Goal: Transaction & Acquisition: Purchase product/service

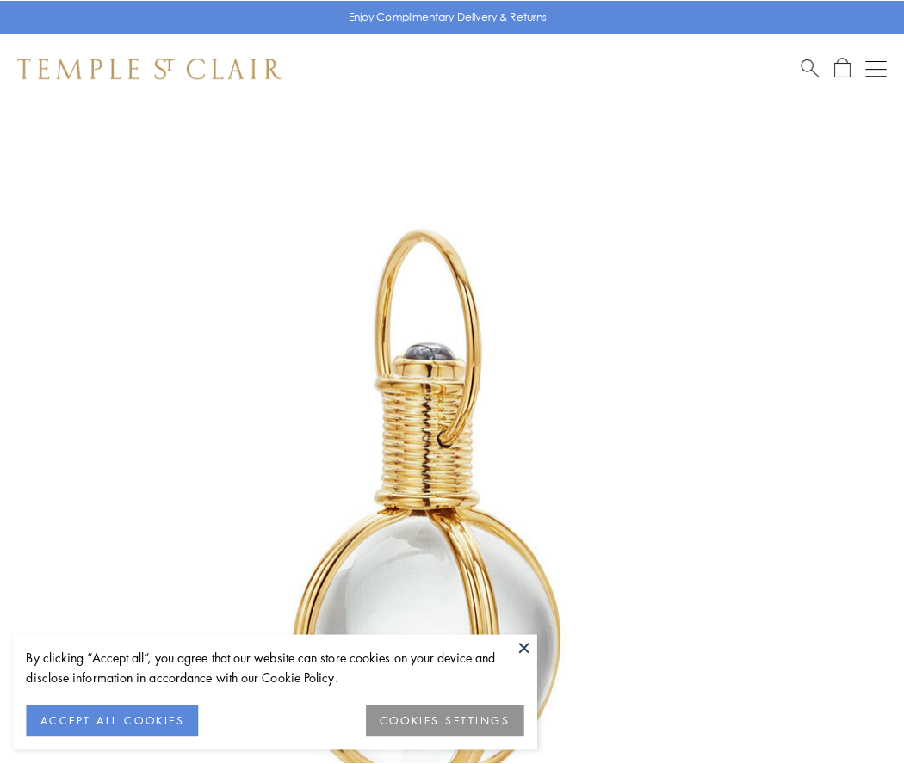
scroll to position [449, 0]
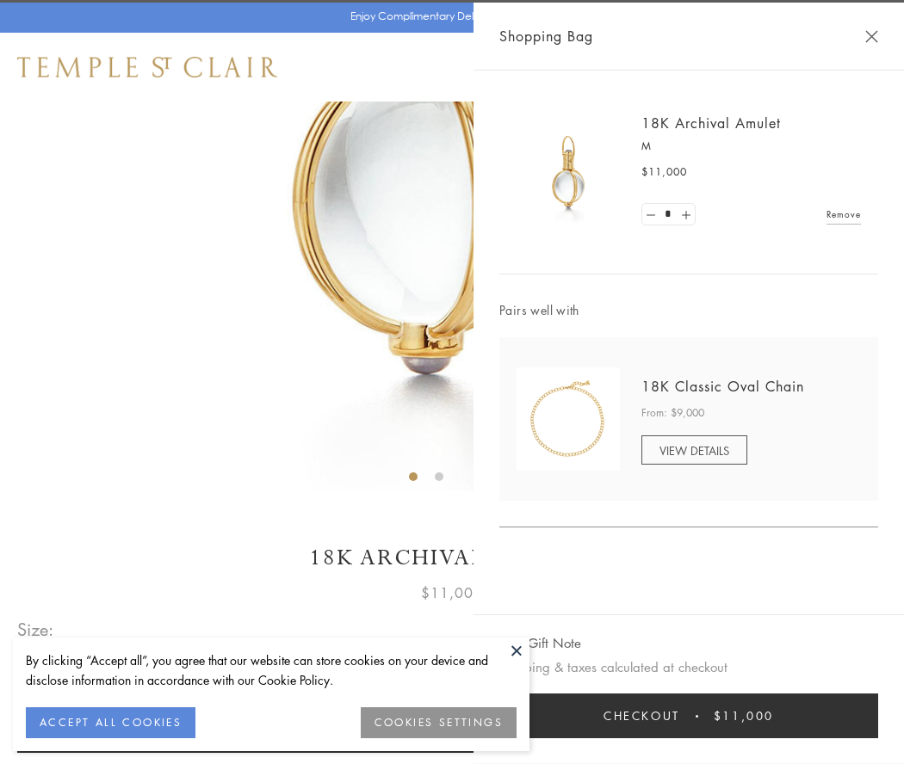
click at [688, 716] on button "Checkout $11,000" at bounding box center [688, 716] width 379 height 45
